Goal: Transaction & Acquisition: Purchase product/service

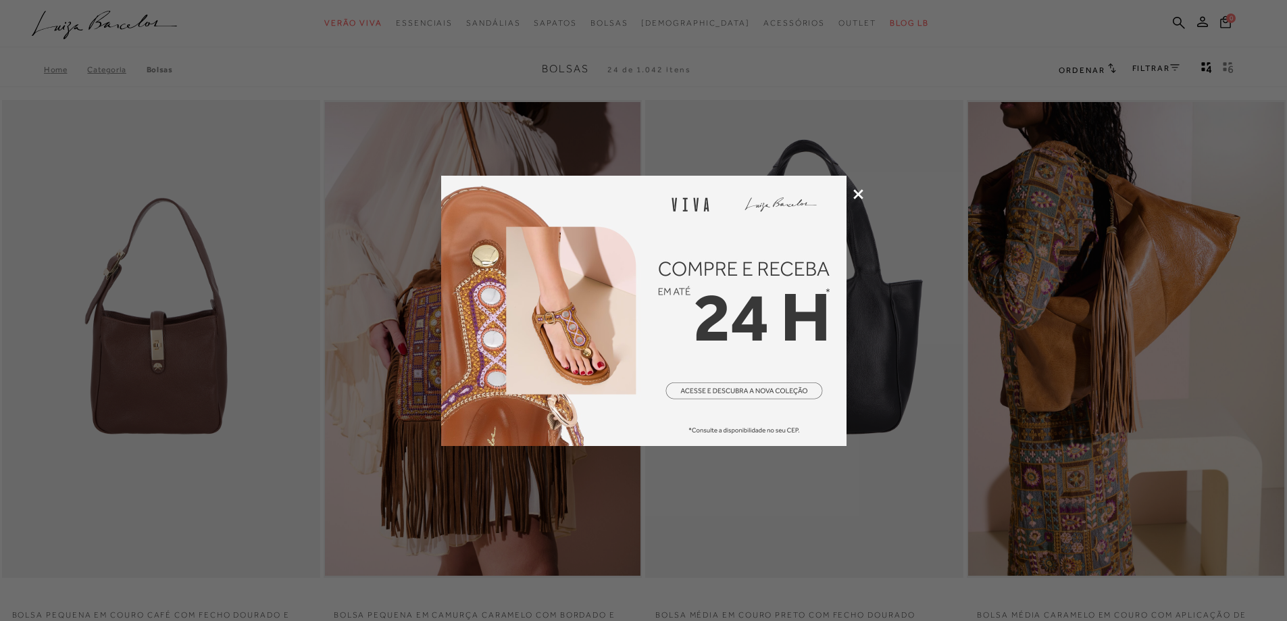
click at [855, 194] on icon at bounding box center [858, 194] width 10 height 10
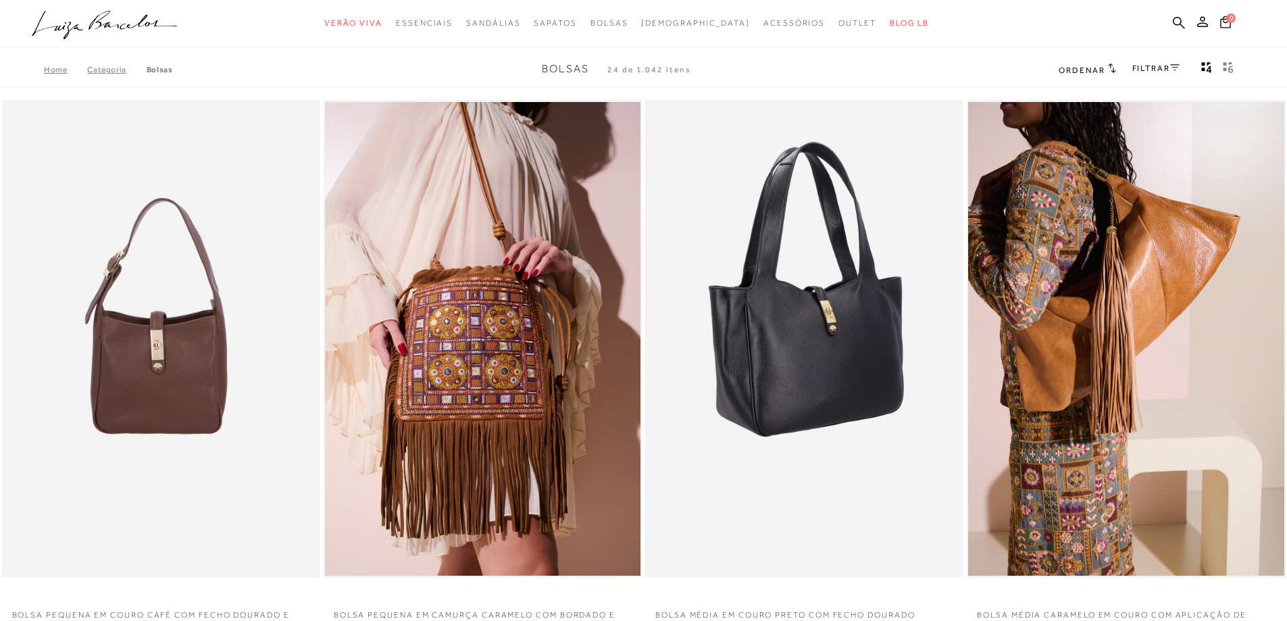
click at [836, 319] on img at bounding box center [804, 339] width 317 height 478
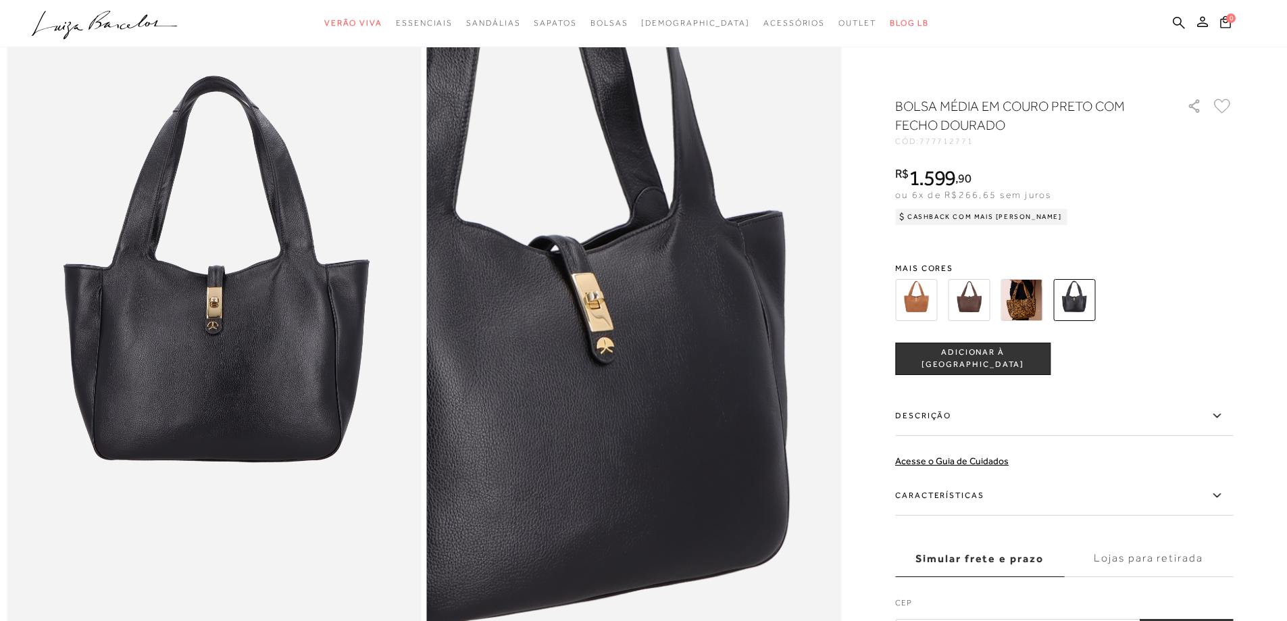
scroll to position [135, 0]
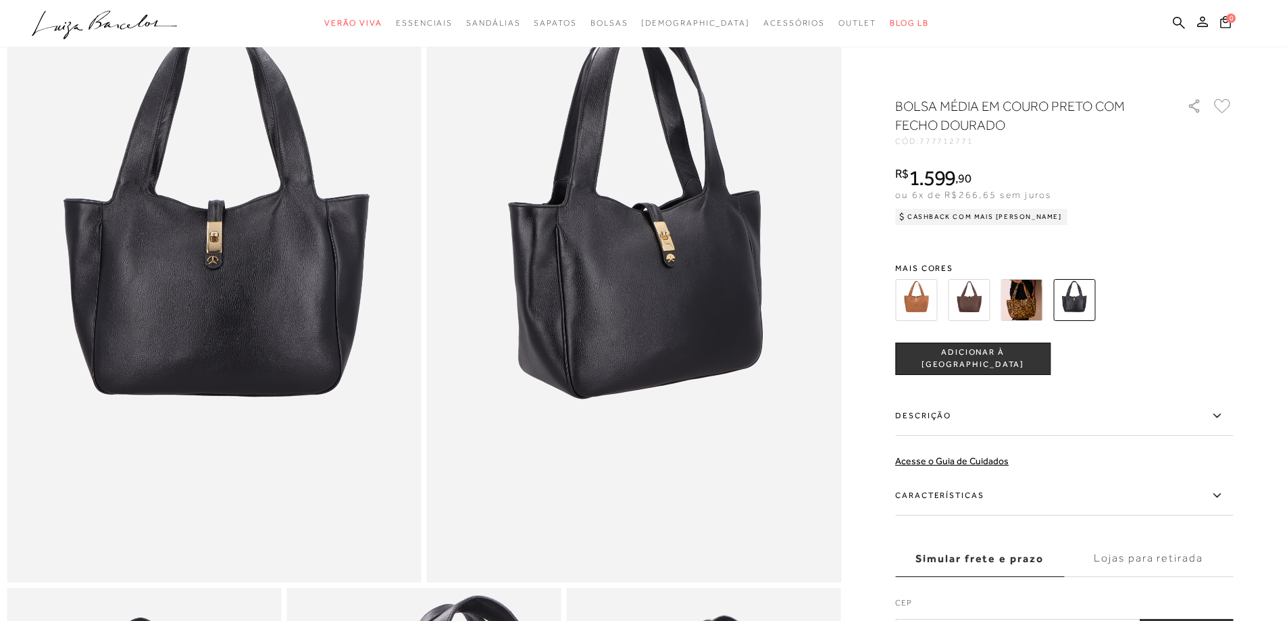
click at [974, 298] on img at bounding box center [969, 300] width 42 height 42
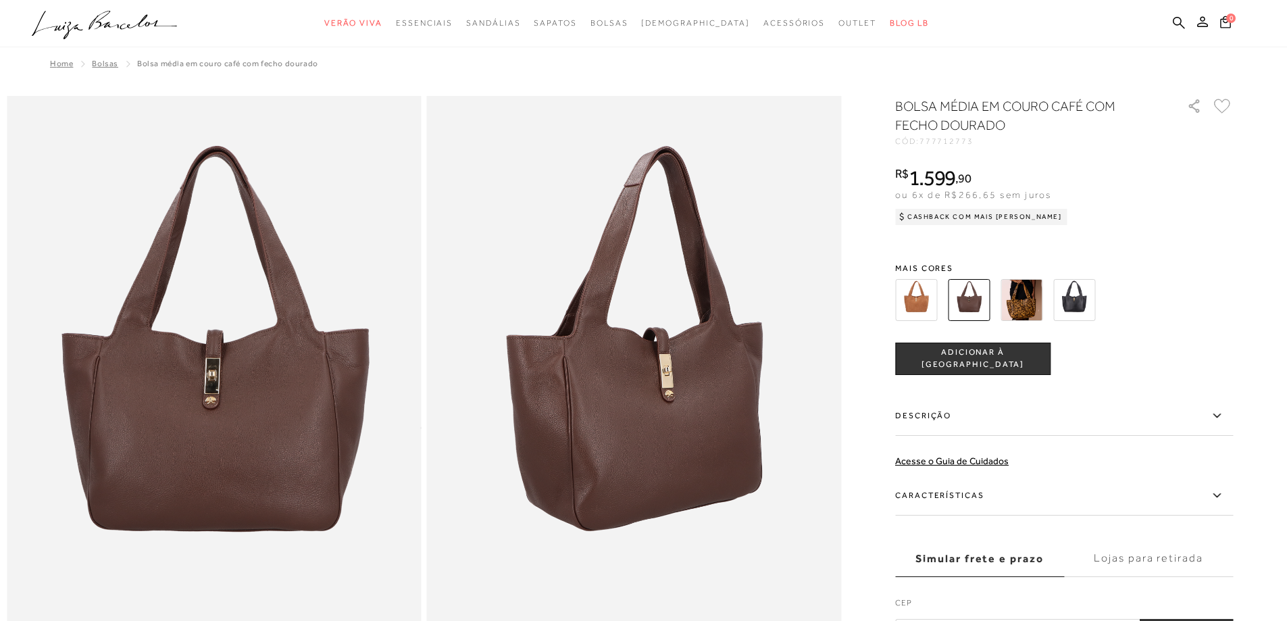
click at [1033, 301] on img at bounding box center [1021, 300] width 42 height 42
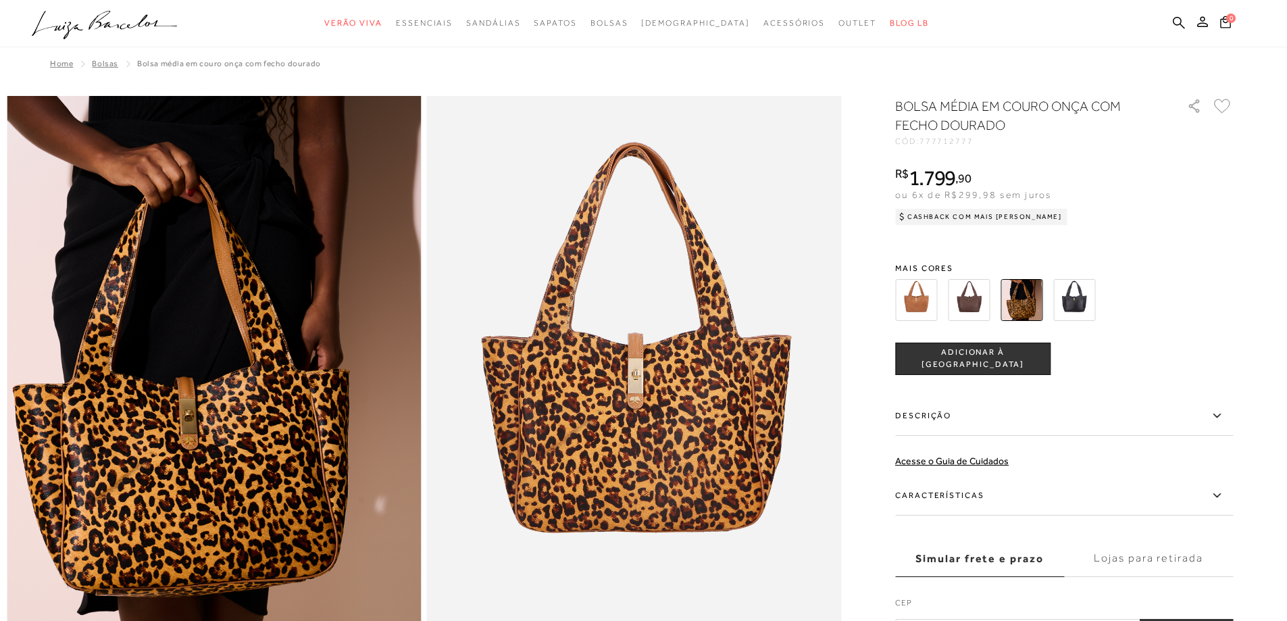
click at [1085, 301] on img at bounding box center [1074, 300] width 42 height 42
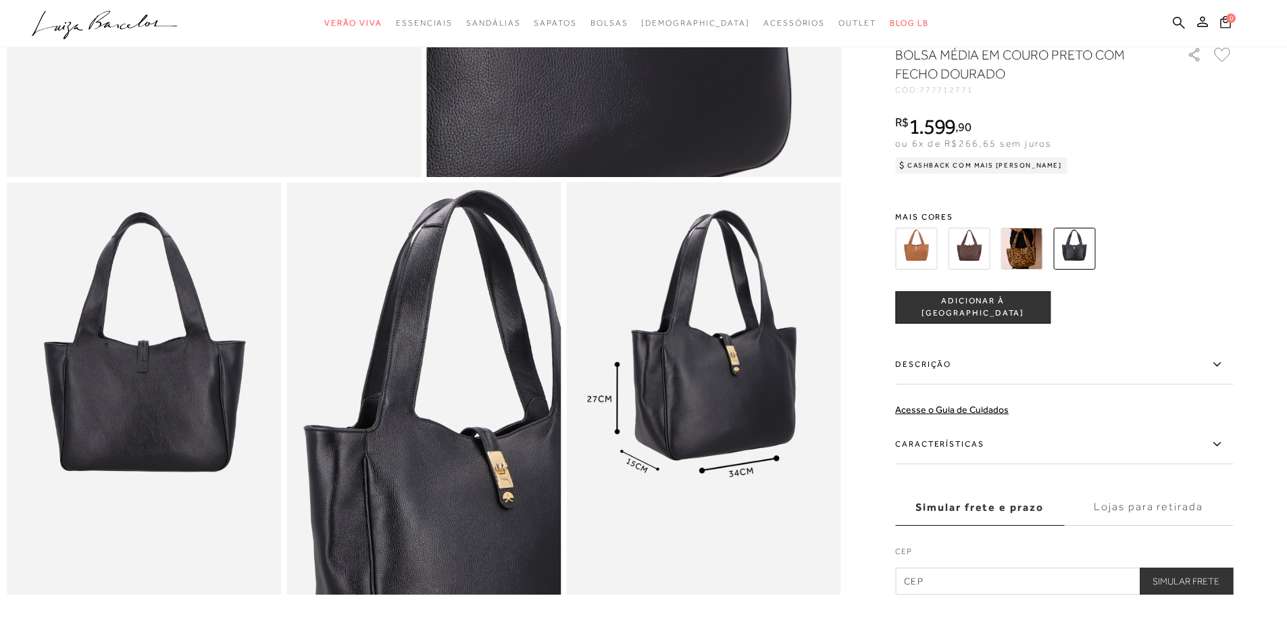
scroll to position [608, 0]
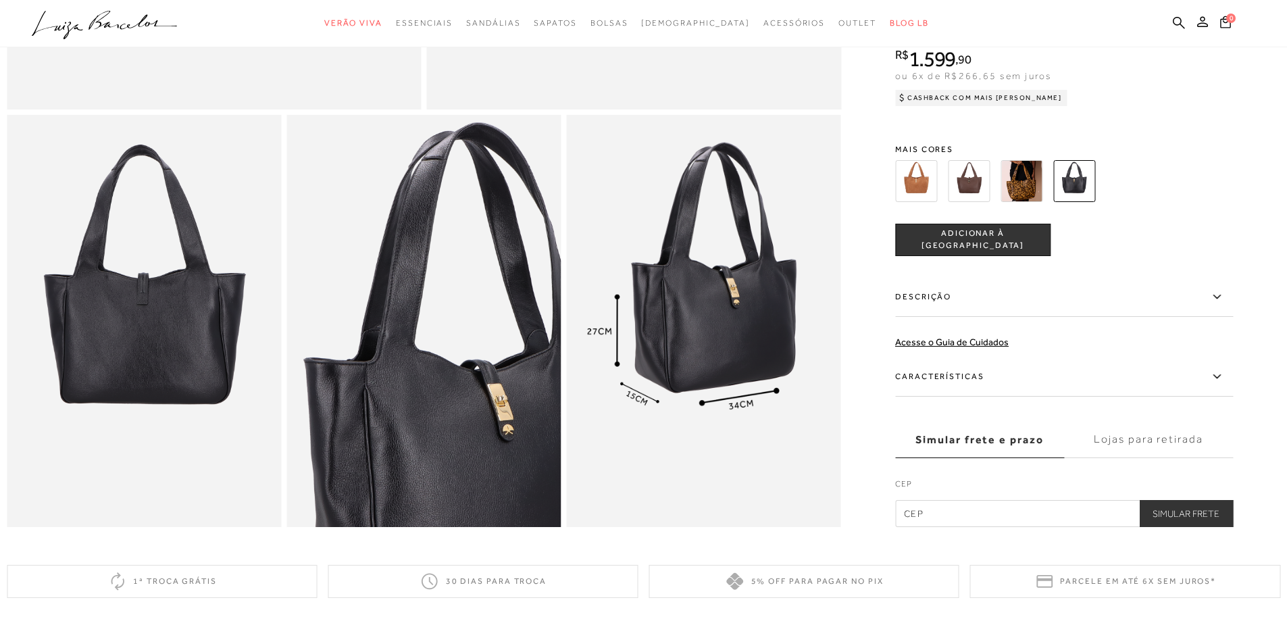
click at [185, 372] on img at bounding box center [144, 320] width 274 height 411
click at [503, 434] on img at bounding box center [423, 320] width 274 height 411
click at [733, 351] on img at bounding box center [704, 320] width 274 height 411
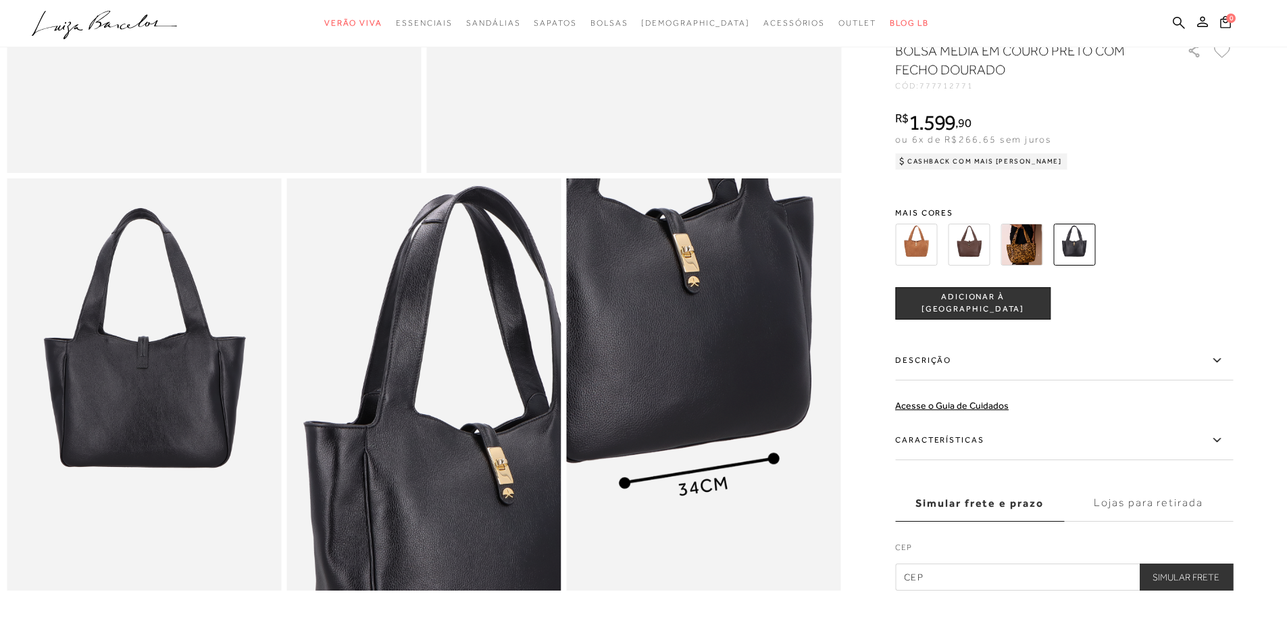
scroll to position [540, 0]
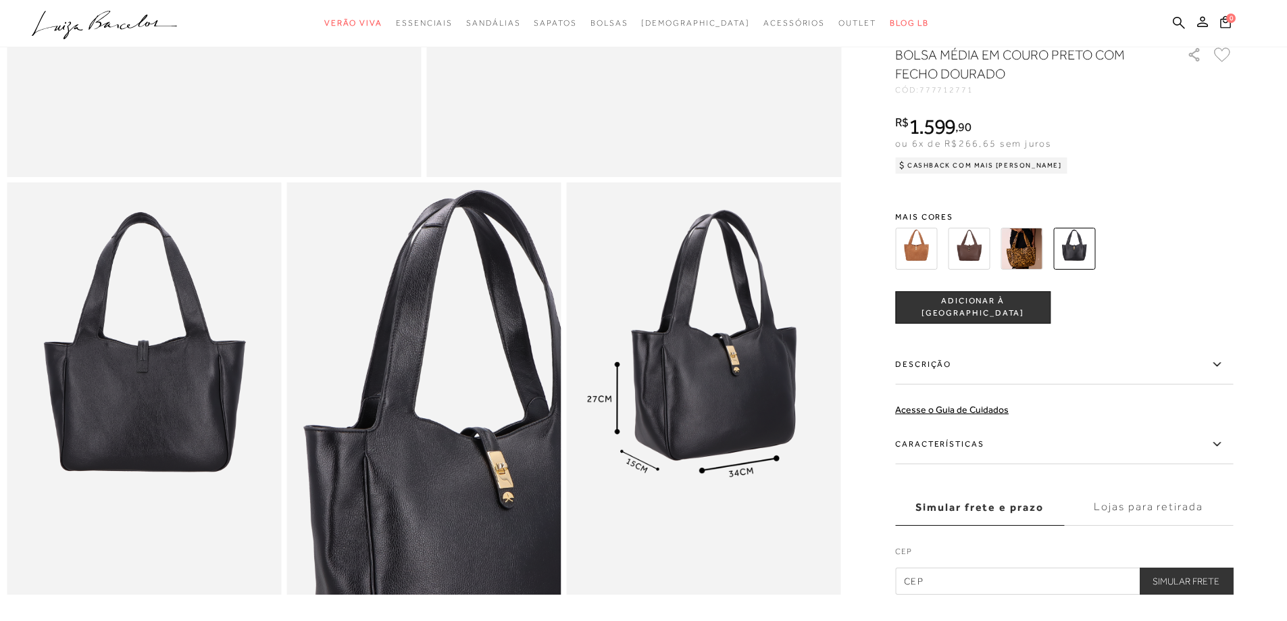
click at [917, 265] on img at bounding box center [916, 249] width 42 height 42
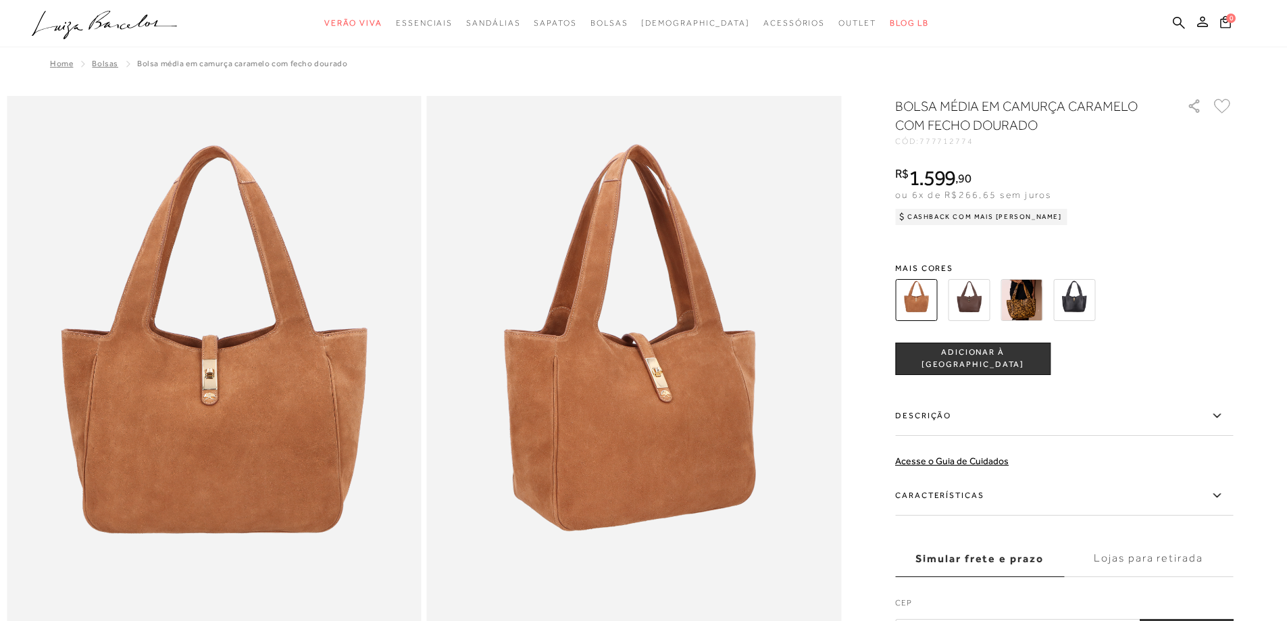
click at [974, 303] on img at bounding box center [969, 300] width 42 height 42
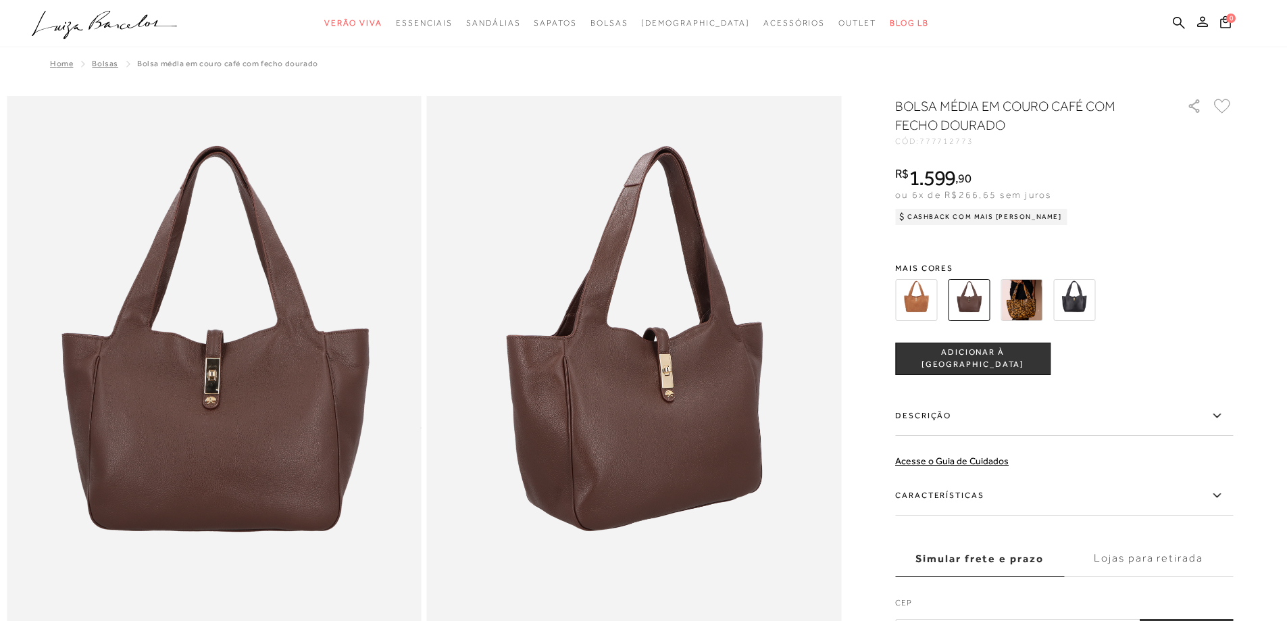
click at [982, 364] on span "ADICIONAR À [GEOGRAPHIC_DATA]" at bounding box center [973, 358] width 154 height 24
